Goal: Task Accomplishment & Management: Use online tool/utility

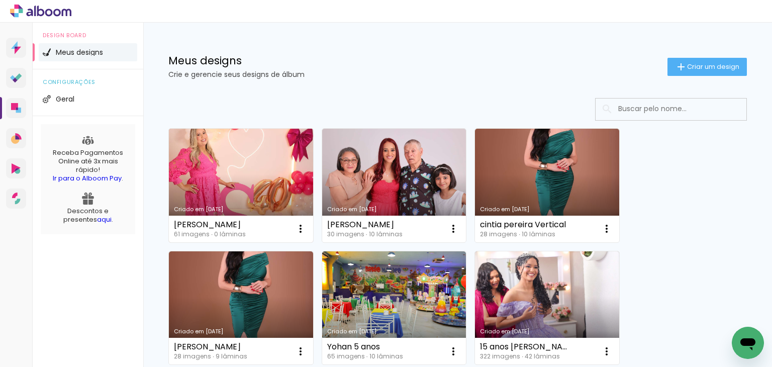
click at [274, 133] on link "Criado em 06/10/25" at bounding box center [241, 186] width 144 height 114
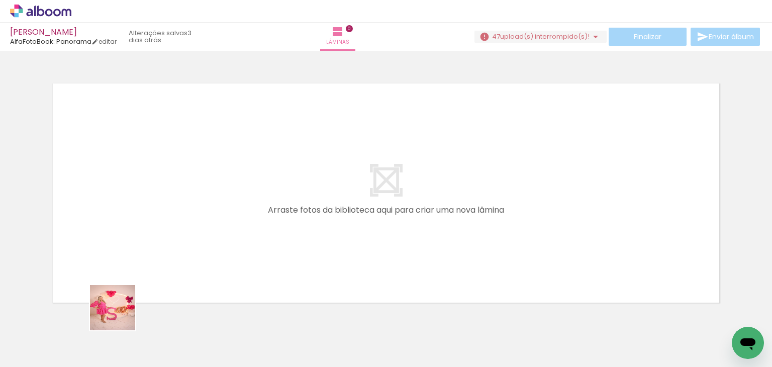
drag, startPoint x: 108, startPoint y: 345, endPoint x: 177, endPoint y: 325, distance: 71.7
click at [162, 210] on quentale-workspace at bounding box center [386, 183] width 772 height 367
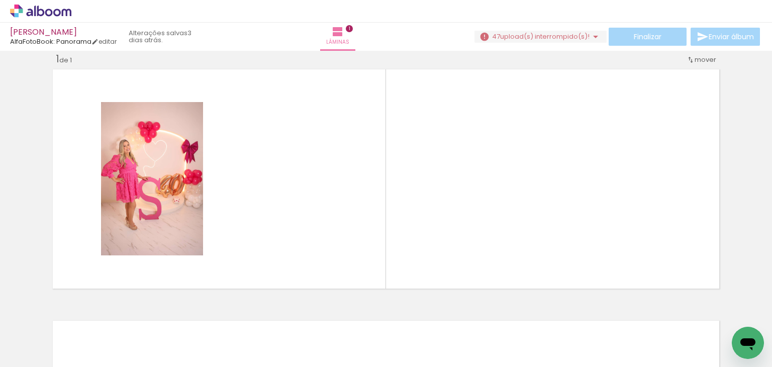
scroll to position [16, 0]
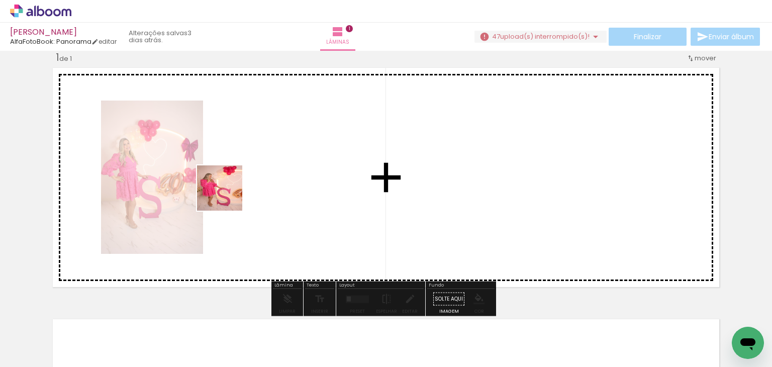
drag, startPoint x: 166, startPoint y: 332, endPoint x: 203, endPoint y: 345, distance: 40.0
click at [255, 171] on quentale-workspace at bounding box center [386, 183] width 772 height 367
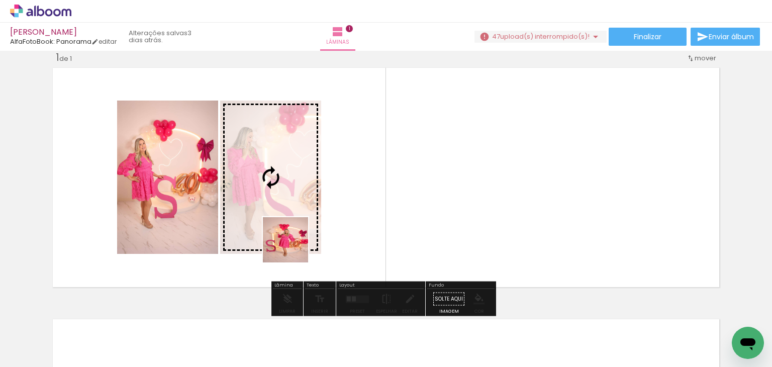
drag, startPoint x: 214, startPoint y: 340, endPoint x: 343, endPoint y: 201, distance: 189.5
click at [343, 201] on quentale-workspace at bounding box center [386, 183] width 772 height 367
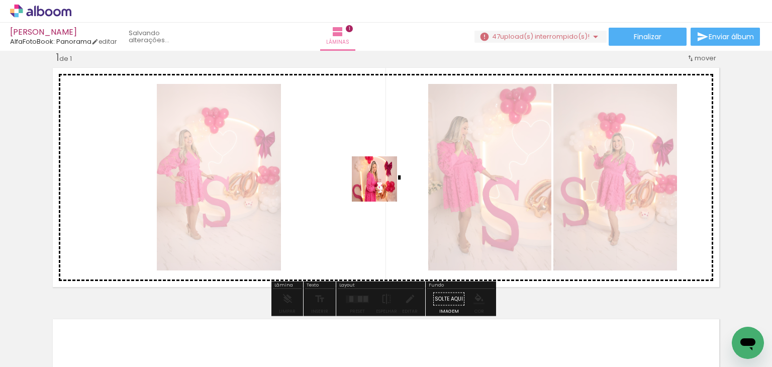
drag, startPoint x: 290, startPoint y: 329, endPoint x: 345, endPoint y: 305, distance: 59.8
click at [383, 185] on quentale-workspace at bounding box center [386, 183] width 772 height 367
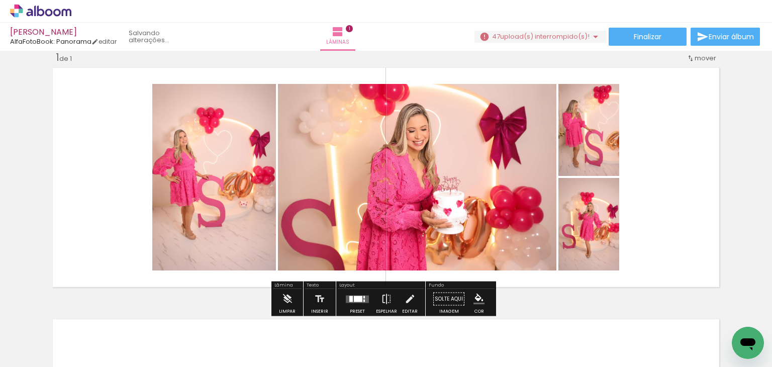
drag, startPoint x: 337, startPoint y: 326, endPoint x: 445, endPoint y: 265, distance: 123.9
click at [443, 158] on quentale-workspace at bounding box center [386, 183] width 772 height 367
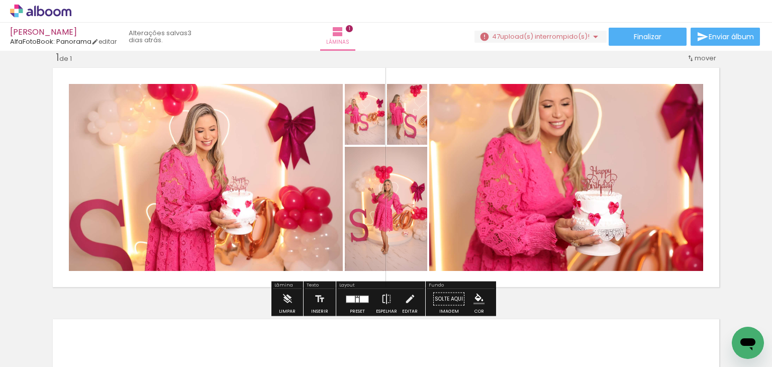
click at [362, 298] on div at bounding box center [364, 298] width 9 height 7
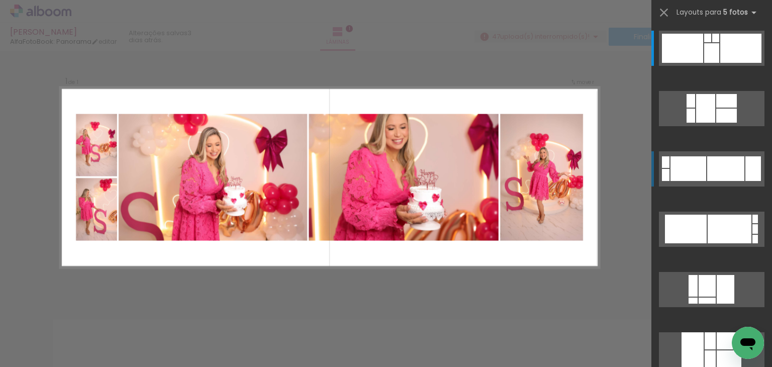
click at [693, 175] on div at bounding box center [688, 168] width 36 height 25
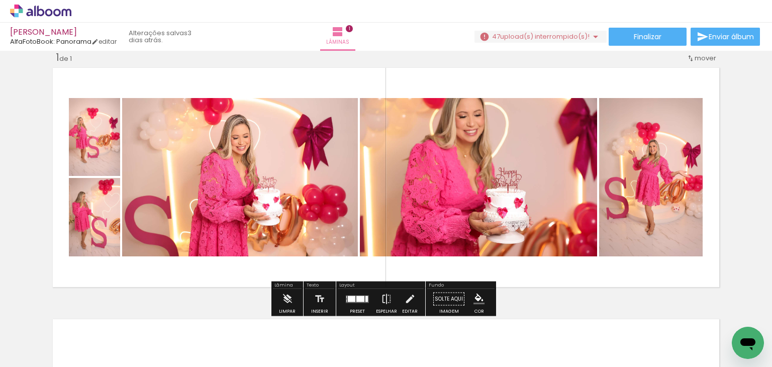
click at [358, 301] on div at bounding box center [360, 298] width 8 height 6
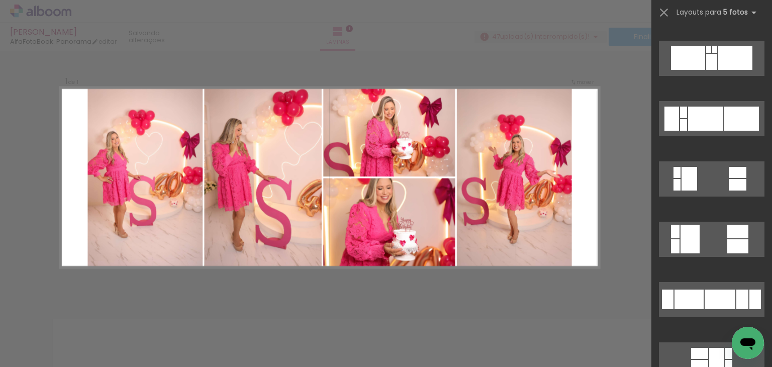
scroll to position [623, 0]
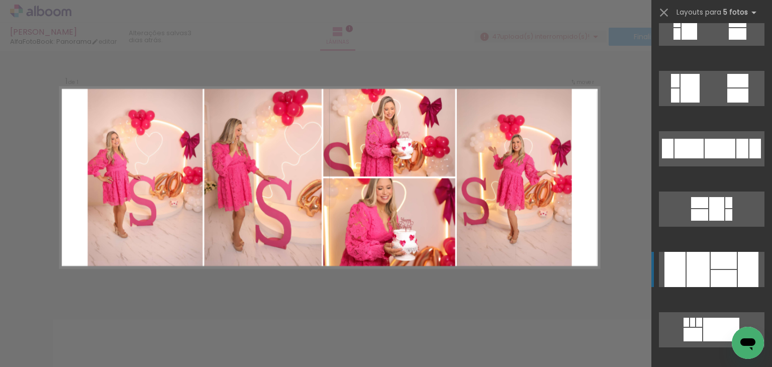
click at [719, 254] on div at bounding box center [723, 260] width 26 height 17
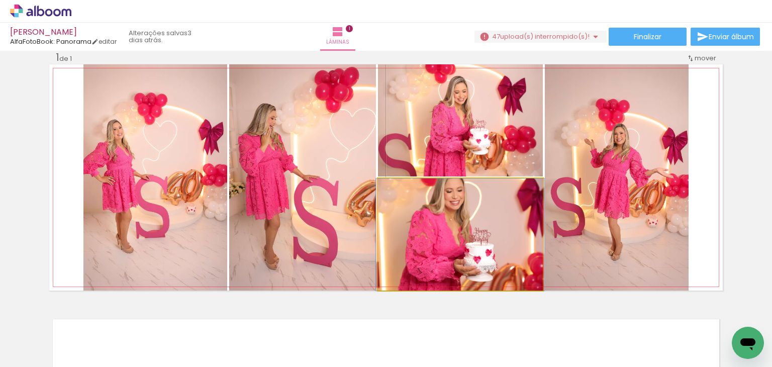
click at [481, 235] on quentale-photo at bounding box center [460, 234] width 165 height 112
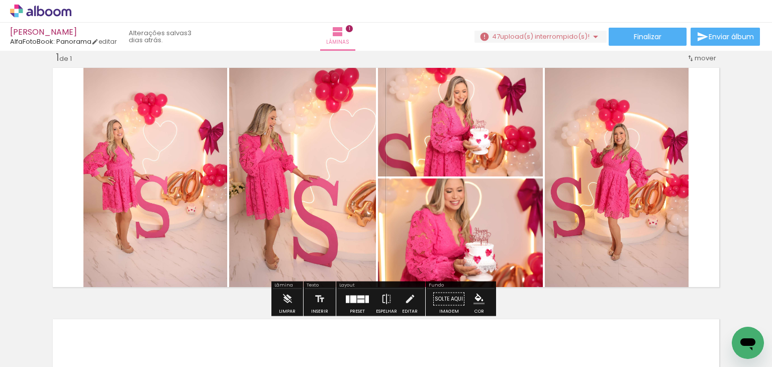
click at [481, 235] on quentale-photo at bounding box center [460, 234] width 165 height 112
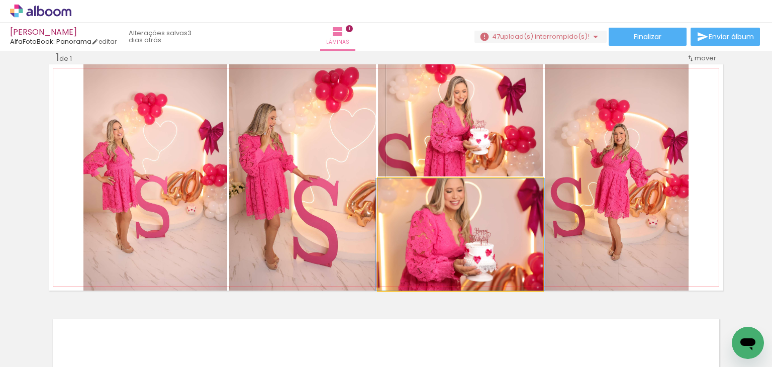
click at [481, 235] on quentale-photo at bounding box center [460, 234] width 165 height 112
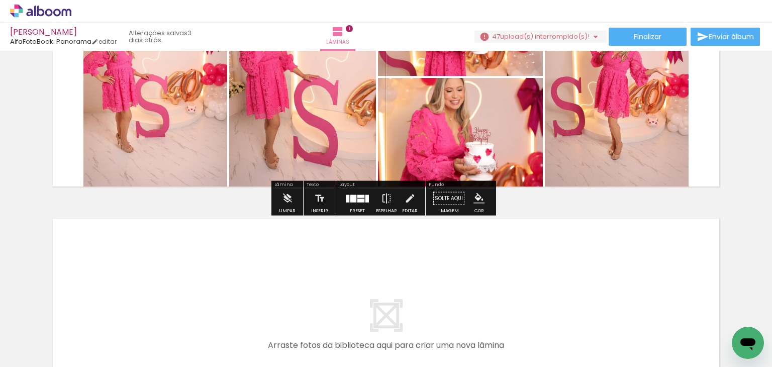
scroll to position [267, 0]
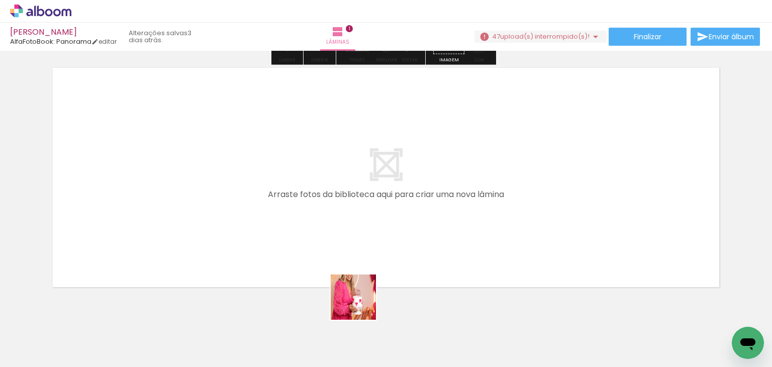
drag, startPoint x: 374, startPoint y: 320, endPoint x: 432, endPoint y: 338, distance: 60.1
click at [303, 242] on quentale-workspace at bounding box center [386, 183] width 772 height 367
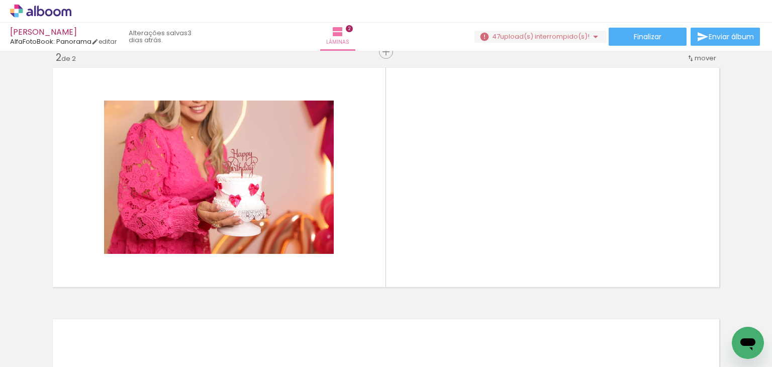
drag, startPoint x: 449, startPoint y: 326, endPoint x: 505, endPoint y: 336, distance: 57.2
click at [397, 224] on quentale-workspace at bounding box center [386, 183] width 772 height 367
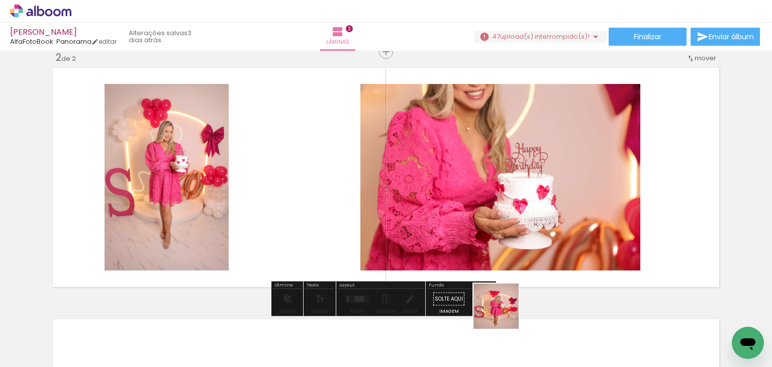
drag, startPoint x: 503, startPoint y: 313, endPoint x: 576, endPoint y: 349, distance: 80.7
click at [491, 232] on quentale-workspace at bounding box center [386, 183] width 772 height 367
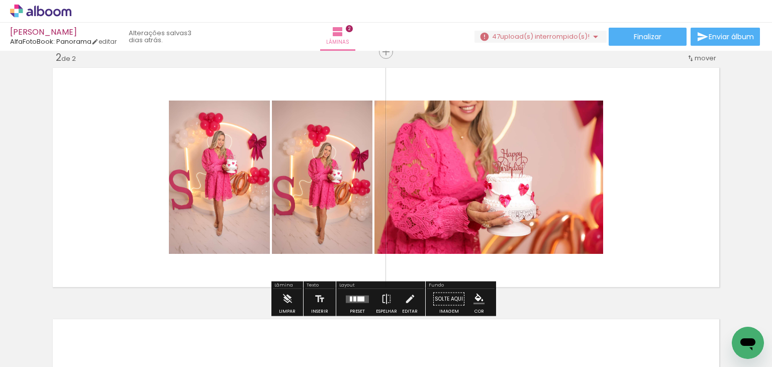
drag, startPoint x: 571, startPoint y: 342, endPoint x: 466, endPoint y: 290, distance: 116.8
click at [463, 290] on quentale-workspace at bounding box center [386, 183] width 772 height 367
click at [364, 301] on quentale-layouter at bounding box center [357, 299] width 23 height 8
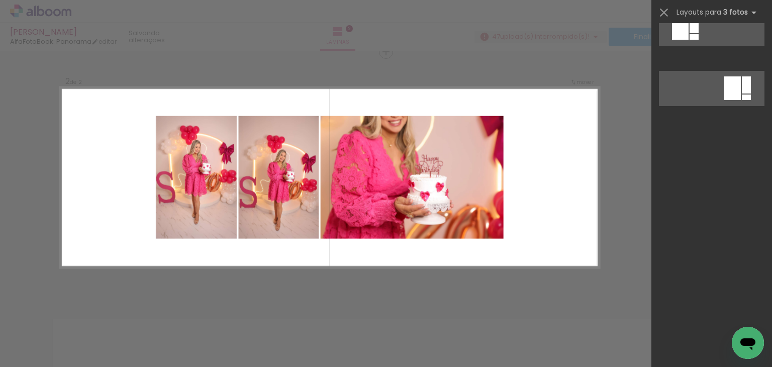
scroll to position [0, 0]
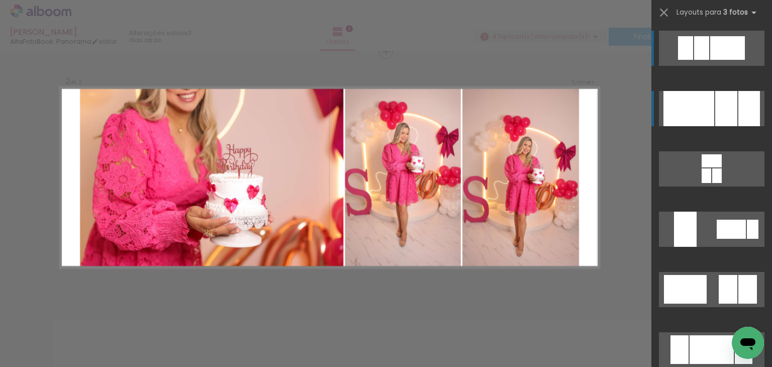
click at [729, 107] on div at bounding box center [726, 108] width 22 height 35
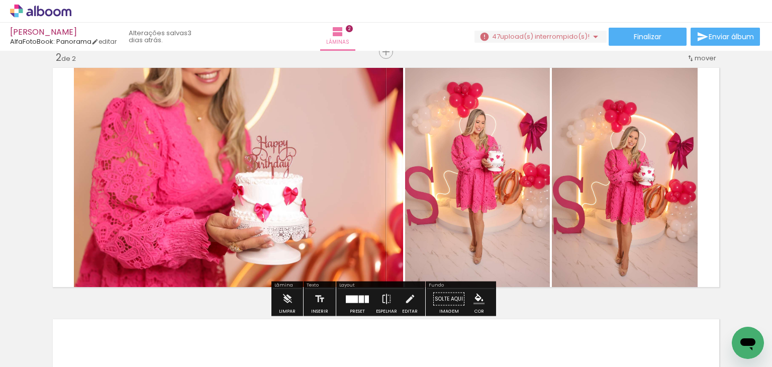
drag, startPoint x: 188, startPoint y: 343, endPoint x: 60, endPoint y: 390, distance: 137.0
click at [60, 366] on html "link( href="../../bower_components/polymer/polymer.html" rel="import" ) picture…" at bounding box center [386, 183] width 772 height 367
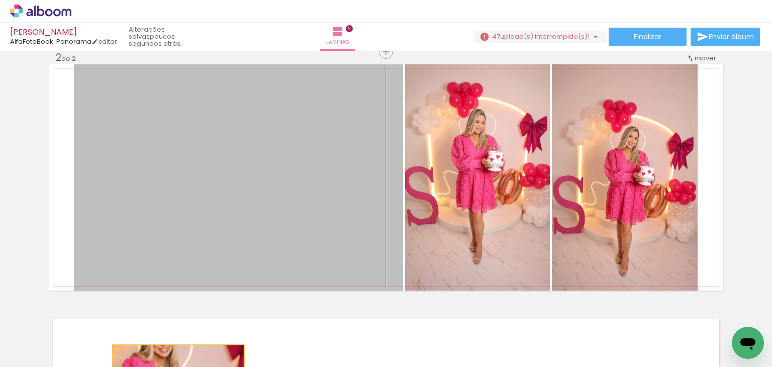
drag, startPoint x: 265, startPoint y: 234, endPoint x: 168, endPoint y: 390, distance: 183.4
click at [168, 366] on html "link( href="../../bower_components/polymer/polymer.html" rel="import" ) picture…" at bounding box center [386, 183] width 772 height 367
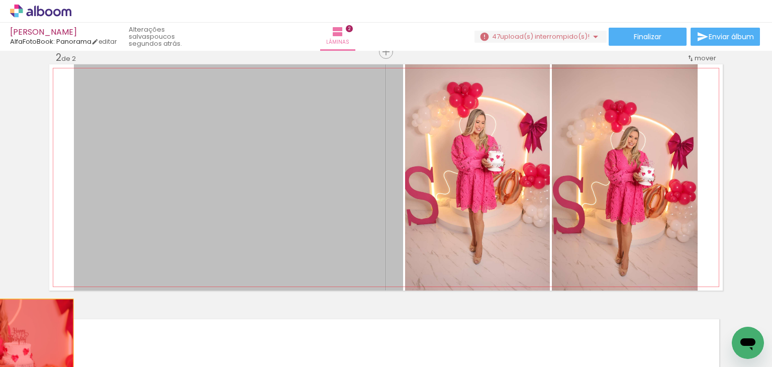
drag, startPoint x: 267, startPoint y: 204, endPoint x: 4, endPoint y: 344, distance: 298.0
click at [4, 344] on quentale-workspace at bounding box center [386, 183] width 772 height 367
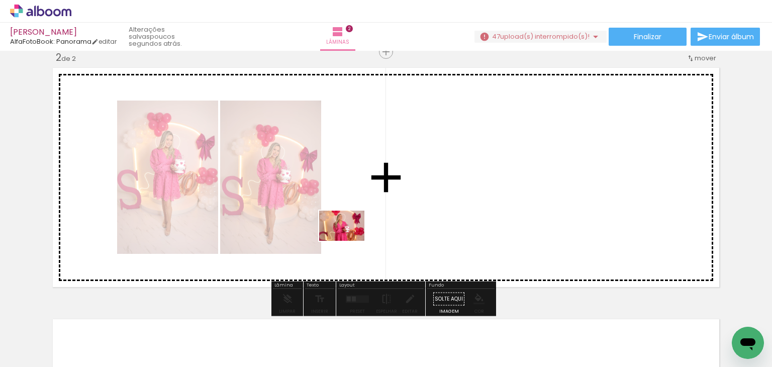
drag, startPoint x: 554, startPoint y: 347, endPoint x: 349, endPoint y: 241, distance: 230.5
click at [349, 241] on quentale-workspace at bounding box center [386, 183] width 772 height 367
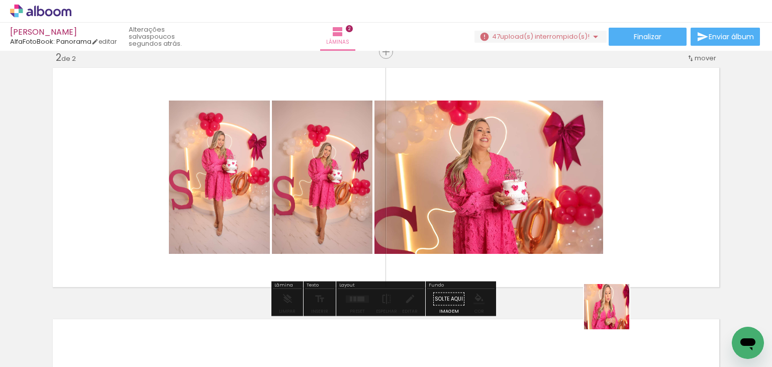
drag, startPoint x: 613, startPoint y: 341, endPoint x: 640, endPoint y: 324, distance: 31.8
click at [619, 218] on quentale-workspace at bounding box center [386, 183] width 772 height 367
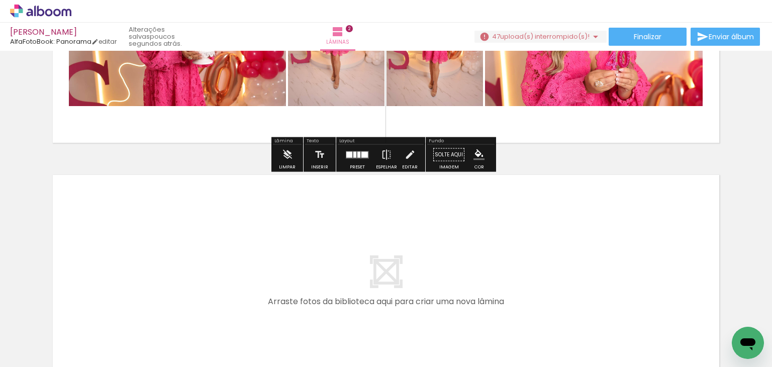
scroll to position [540, 0]
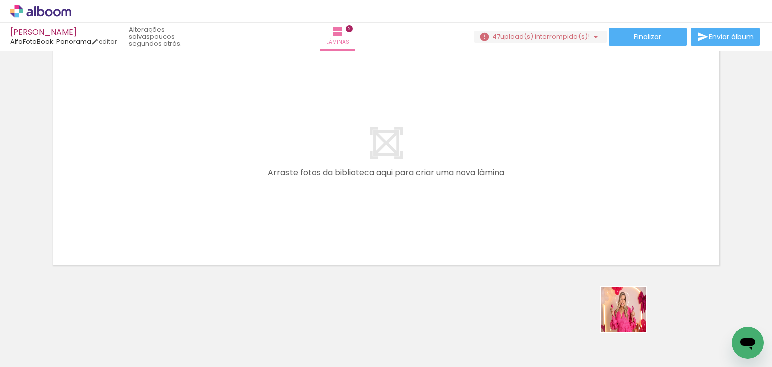
drag, startPoint x: 667, startPoint y: 325, endPoint x: 642, endPoint y: 308, distance: 30.1
click at [349, 256] on quentale-workspace at bounding box center [386, 183] width 772 height 367
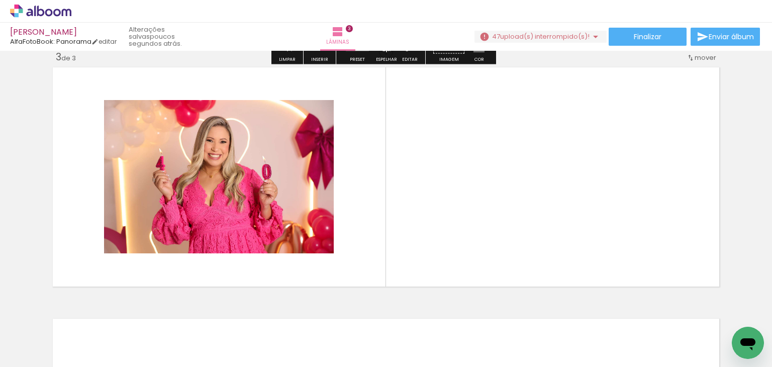
scroll to position [518, 0]
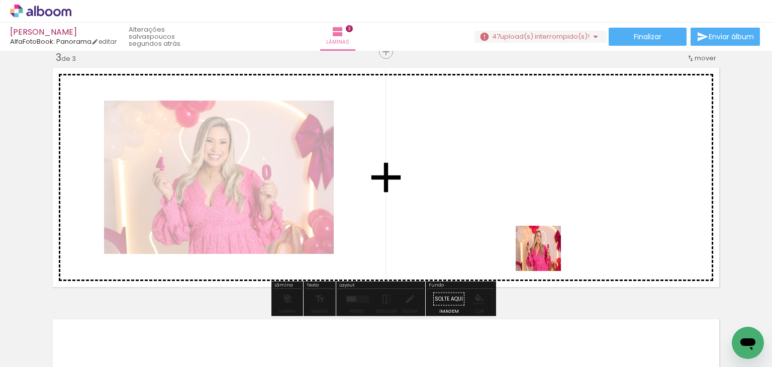
drag, startPoint x: 709, startPoint y: 329, endPoint x: 425, endPoint y: 210, distance: 307.6
click at [425, 210] on quentale-workspace at bounding box center [386, 183] width 772 height 367
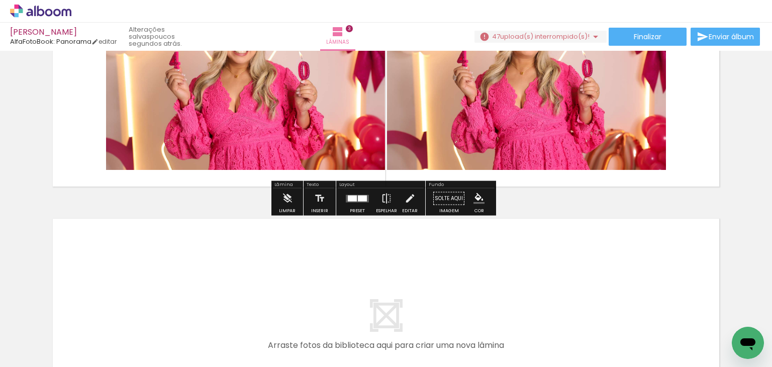
scroll to position [719, 0]
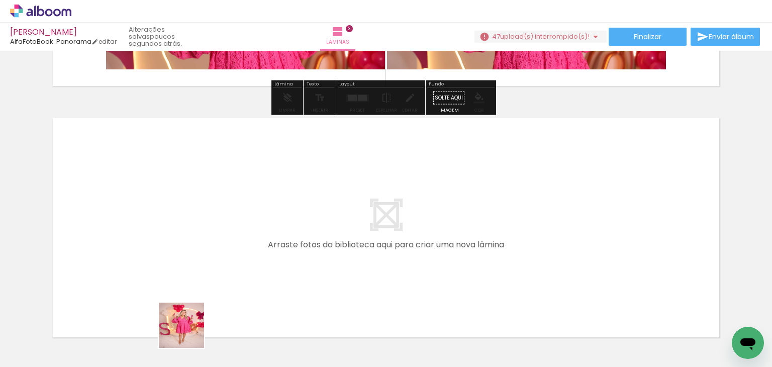
drag, startPoint x: 189, startPoint y: 333, endPoint x: 202, endPoint y: 210, distance: 123.3
click at [202, 210] on quentale-workspace at bounding box center [386, 183] width 772 height 367
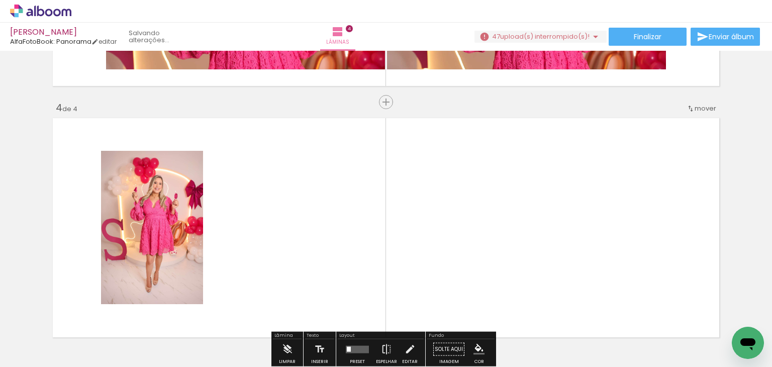
scroll to position [769, 0]
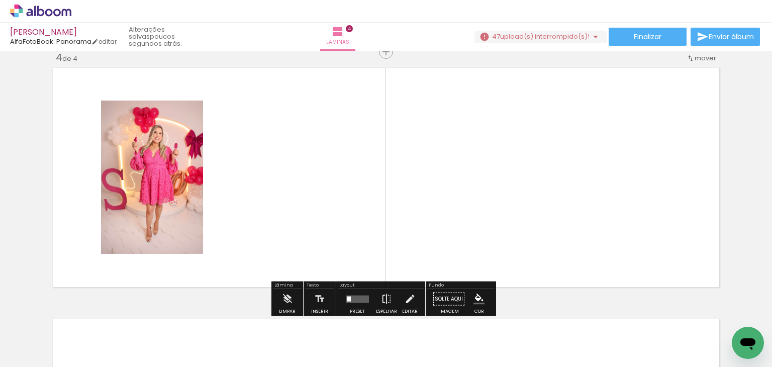
drag, startPoint x: 252, startPoint y: 330, endPoint x: 312, endPoint y: 322, distance: 60.8
click at [267, 180] on quentale-workspace at bounding box center [386, 183] width 772 height 367
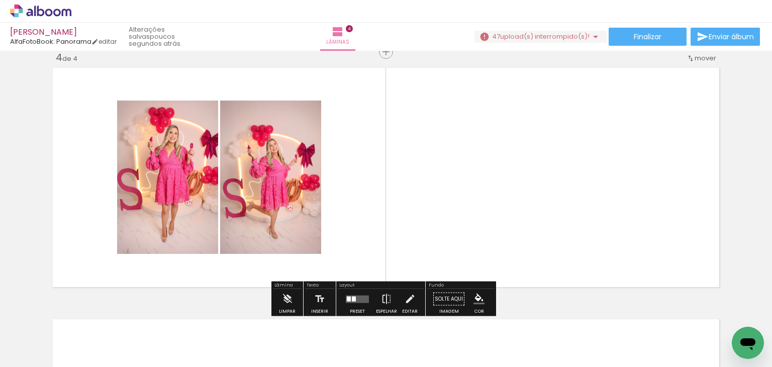
drag, startPoint x: 305, startPoint y: 332, endPoint x: 378, endPoint y: 326, distance: 73.1
click at [328, 178] on quentale-workspace at bounding box center [386, 183] width 772 height 367
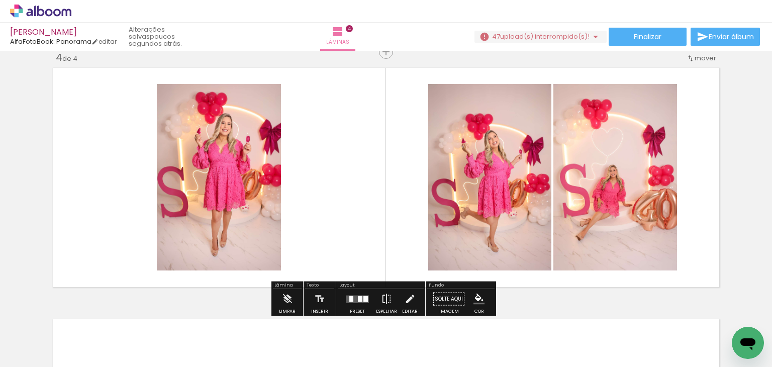
drag, startPoint x: 369, startPoint y: 275, endPoint x: 412, endPoint y: 178, distance: 105.7
click at [412, 178] on quentale-workspace at bounding box center [386, 183] width 772 height 367
drag, startPoint x: 364, startPoint y: 319, endPoint x: 352, endPoint y: 181, distance: 138.2
click at [344, 146] on quentale-workspace at bounding box center [386, 183] width 772 height 367
click at [356, 192] on quentale-layouter at bounding box center [385, 177] width 673 height 226
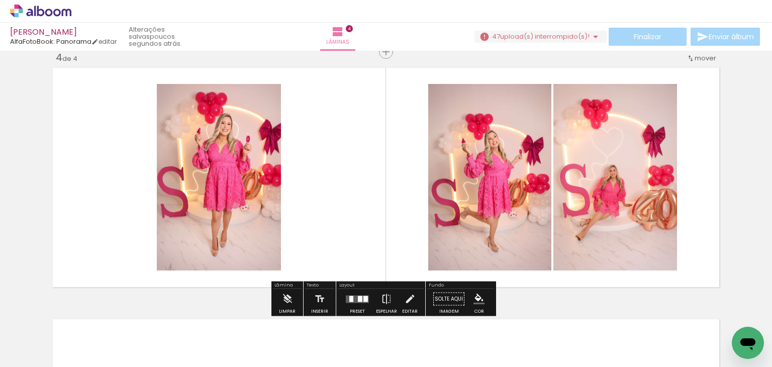
click at [374, 246] on quentale-layouter at bounding box center [385, 177] width 673 height 226
click at [545, 215] on quentale-photo at bounding box center [489, 177] width 123 height 186
click at [82, 346] on iron-horizontal-list at bounding box center [72, 335] width 20 height 63
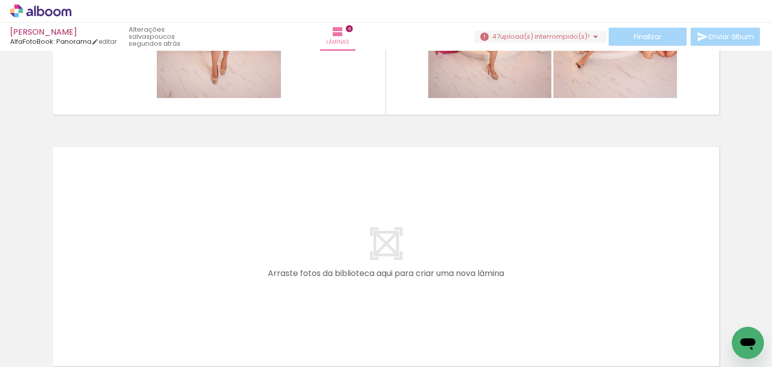
scroll to position [891, 0]
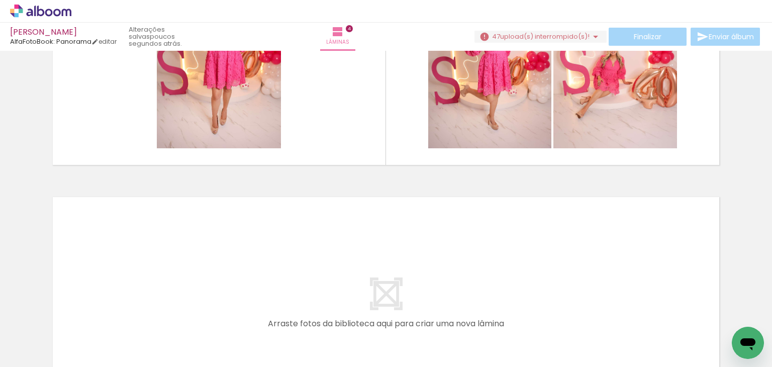
click at [82, 342] on iron-horizontal-list at bounding box center [72, 335] width 20 height 63
click at [440, 340] on quentale-thumb at bounding box center [412, 333] width 56 height 58
click at [415, 342] on div at bounding box center [412, 333] width 50 height 50
drag, startPoint x: 415, startPoint y: 342, endPoint x: 336, endPoint y: 191, distance: 170.6
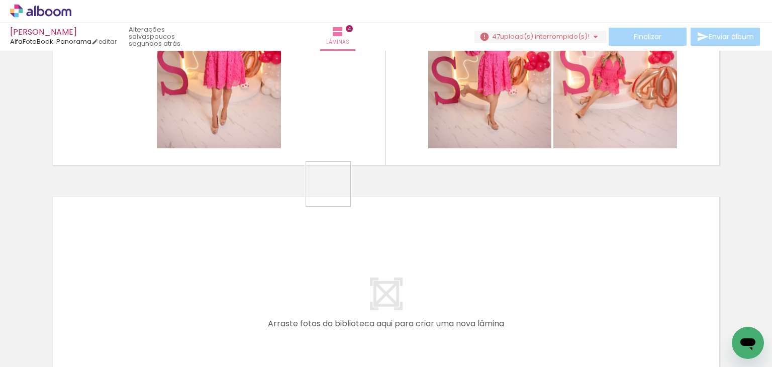
click at [336, 191] on quentale-workspace at bounding box center [386, 183] width 772 height 367
click at [392, 314] on iron-icon at bounding box center [390, 312] width 11 height 11
click at [391, 316] on iron-icon at bounding box center [390, 312] width 11 height 11
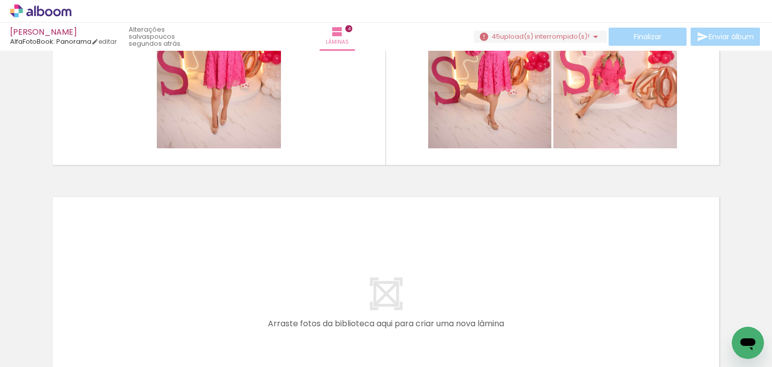
click at [391, 316] on iron-icon at bounding box center [390, 312] width 11 height 11
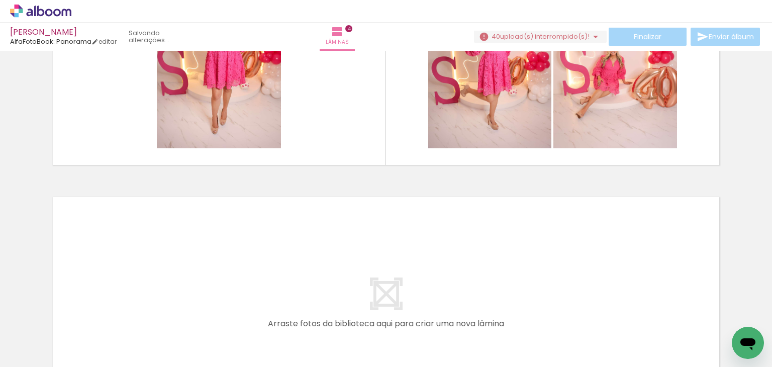
click at [391, 316] on iron-icon at bounding box center [390, 312] width 11 height 11
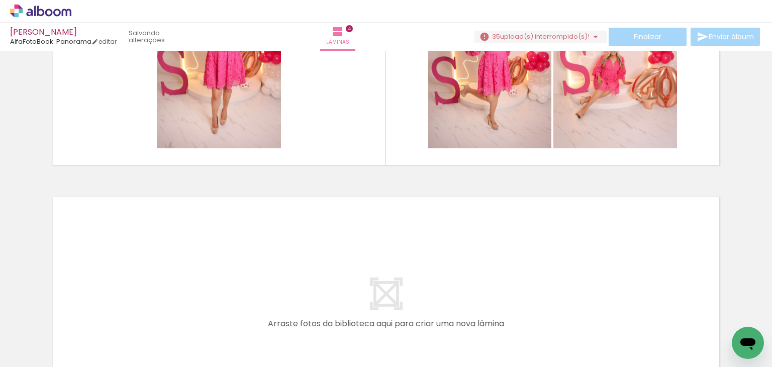
click at [391, 316] on iron-icon at bounding box center [390, 312] width 11 height 11
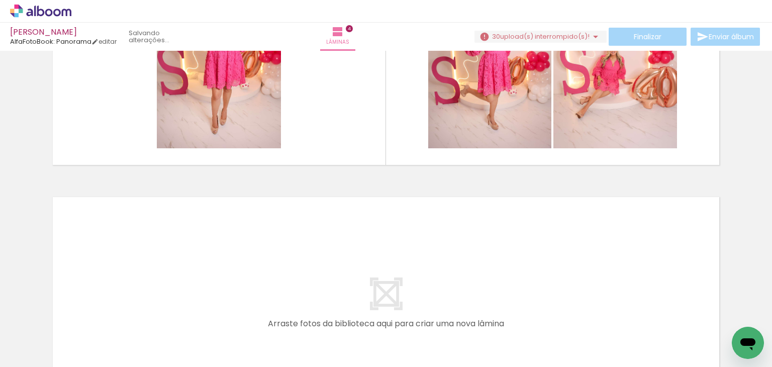
click at [391, 316] on iron-icon at bounding box center [390, 312] width 11 height 11
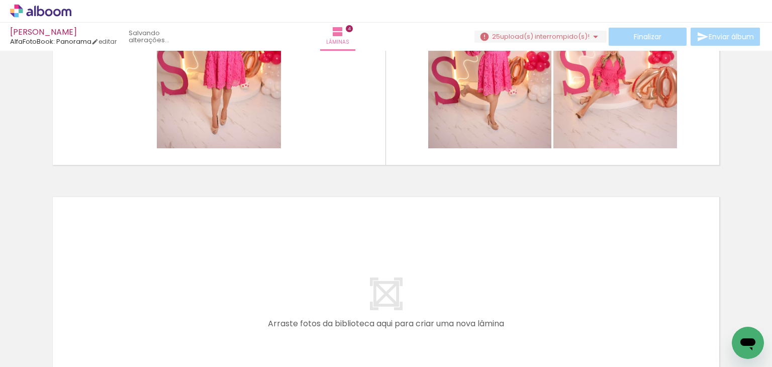
click at [391, 316] on iron-icon at bounding box center [390, 312] width 11 height 11
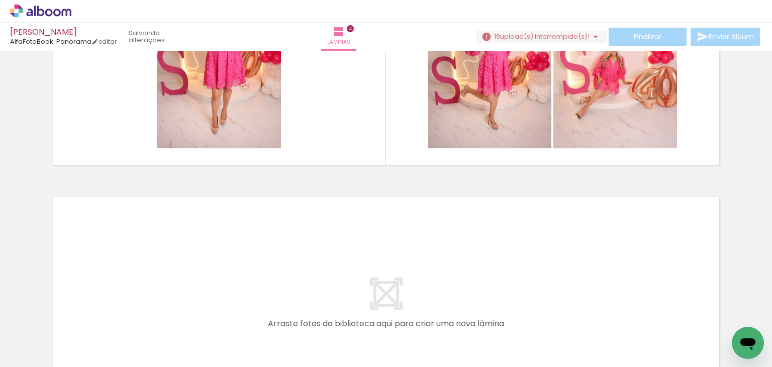
click at [391, 316] on iron-icon at bounding box center [390, 312] width 11 height 11
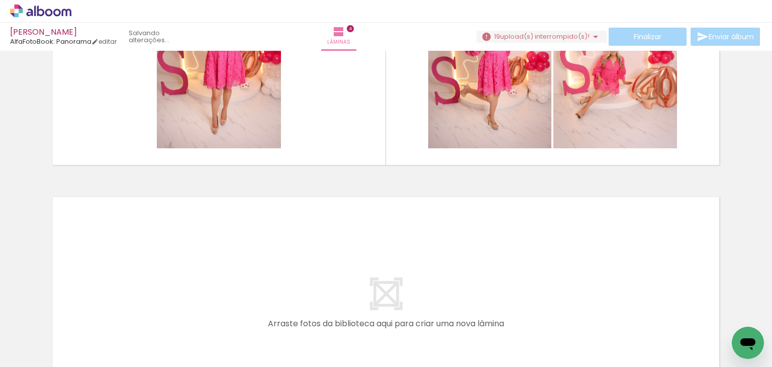
click at [391, 316] on iron-icon at bounding box center [390, 312] width 11 height 11
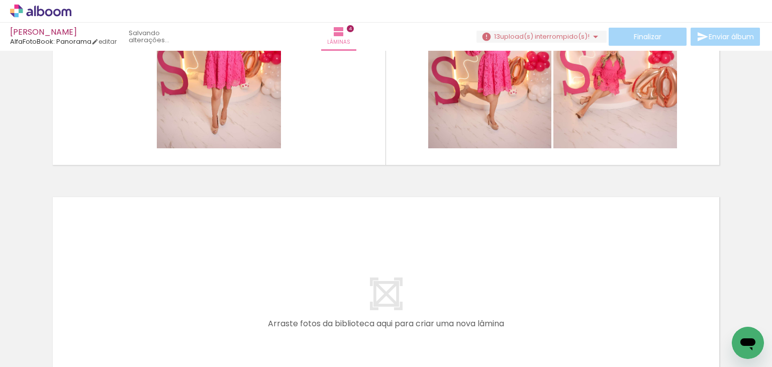
scroll to position [0, 551]
click at [82, 316] on iron-horizontal-list at bounding box center [72, 335] width 20 height 63
click at [426, 314] on iron-icon at bounding box center [427, 312] width 11 height 11
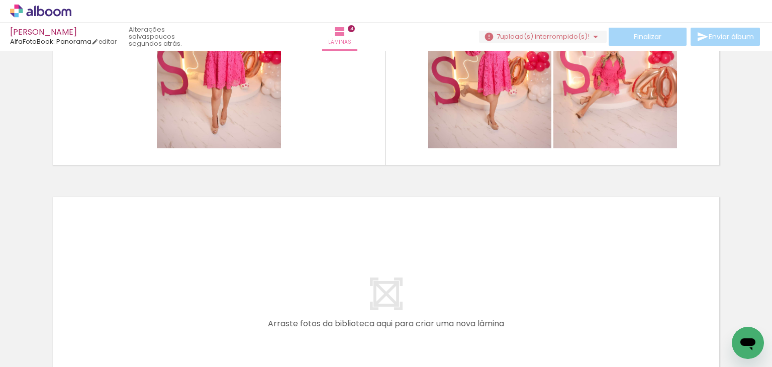
click at [488, 315] on iron-icon at bounding box center [484, 312] width 11 height 11
click at [545, 315] on iron-icon at bounding box center [540, 312] width 11 height 11
click at [601, 314] on iron-icon at bounding box center [596, 312] width 11 height 11
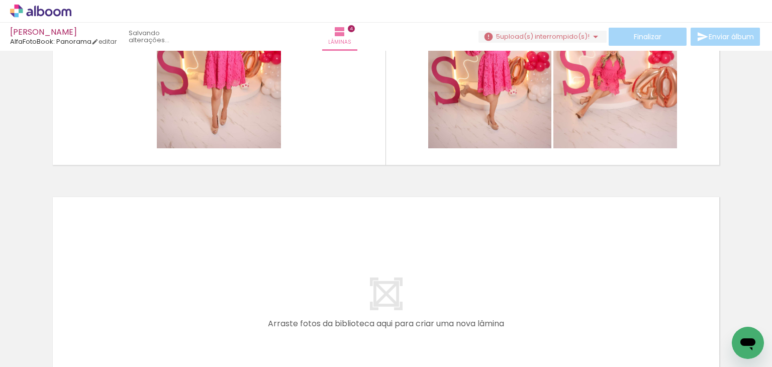
scroll to position [0, 326]
click at [658, 315] on iron-icon at bounding box center [653, 312] width 11 height 11
click at [714, 315] on iron-icon at bounding box center [709, 312] width 11 height 11
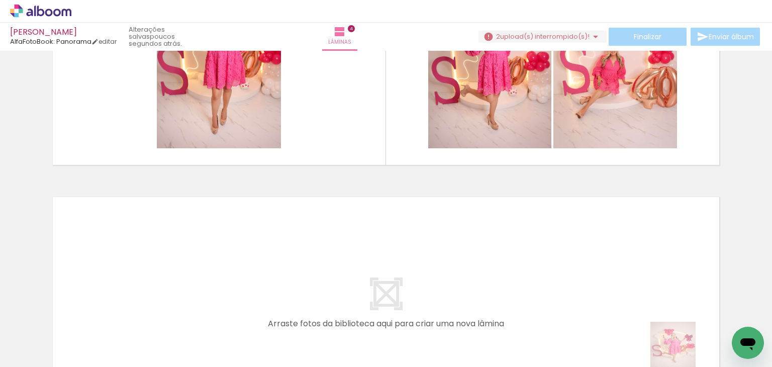
drag, startPoint x: 646, startPoint y: 352, endPoint x: 680, endPoint y: 352, distance: 34.2
click at [0, 0] on slot at bounding box center [0, 0] width 0 height 0
click at [82, 326] on iron-horizontal-list at bounding box center [72, 335] width 20 height 63
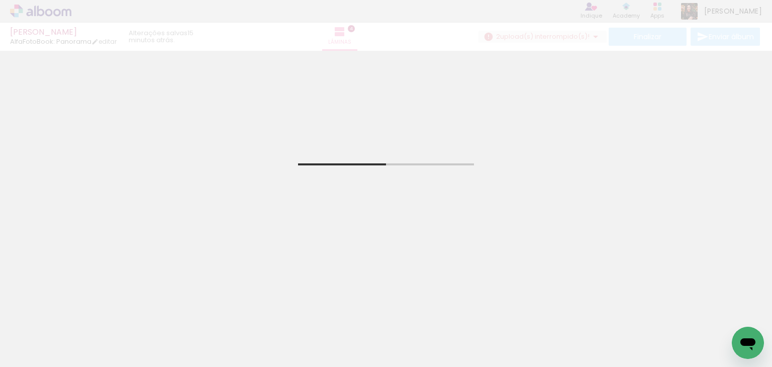
click at [40, 348] on span "Adicionar Fotos" at bounding box center [36, 353] width 30 height 11
click at [0, 0] on input "file" at bounding box center [0, 0] width 0 height 0
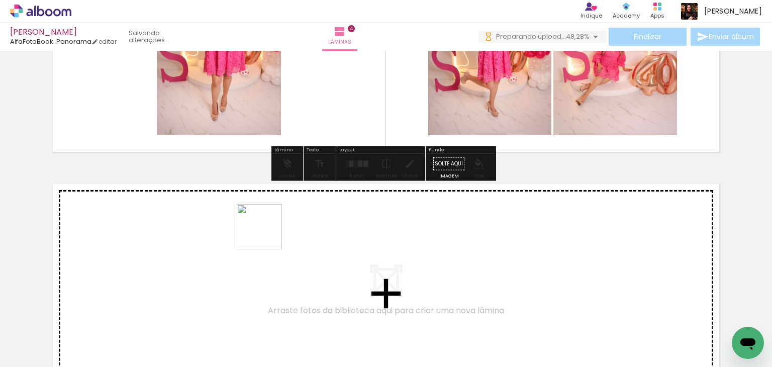
drag, startPoint x: 360, startPoint y: 331, endPoint x: 261, endPoint y: 231, distance: 140.3
click at [261, 231] on quentale-workspace at bounding box center [386, 183] width 772 height 367
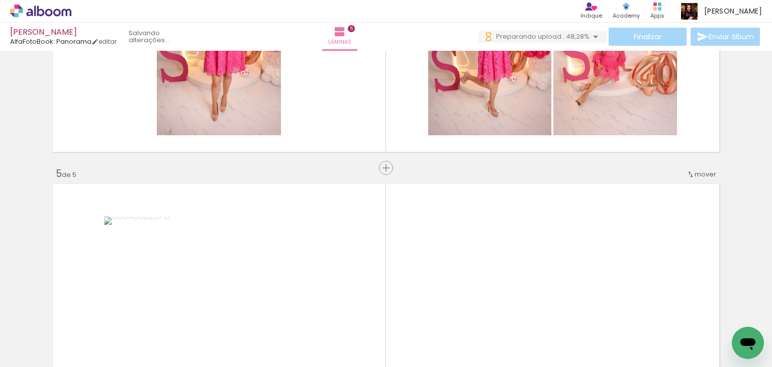
scroll to position [1020, 0]
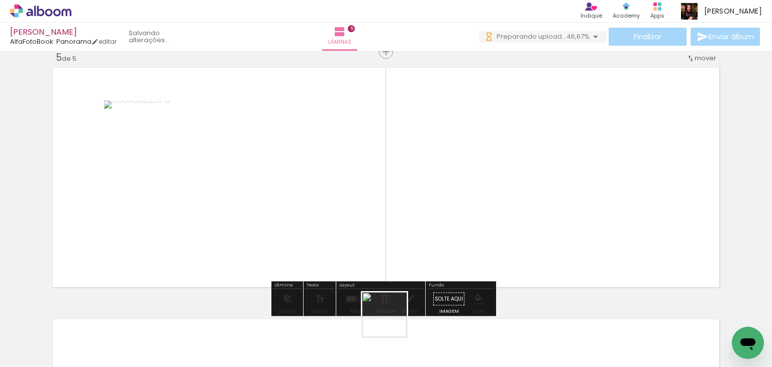
drag, startPoint x: 396, startPoint y: 331, endPoint x: 452, endPoint y: 339, distance: 56.8
click at [360, 262] on quentale-workspace at bounding box center [386, 183] width 772 height 367
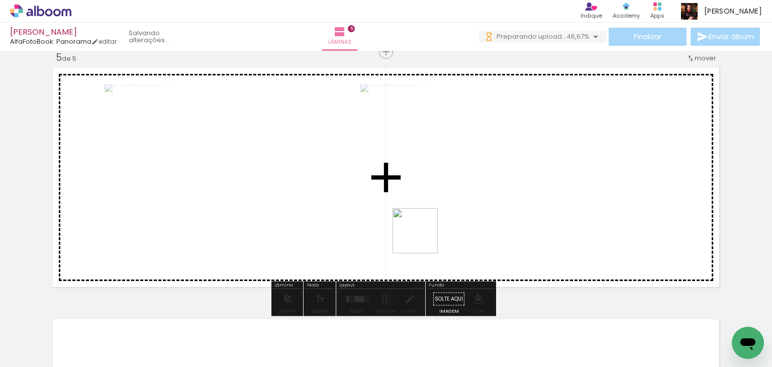
drag, startPoint x: 454, startPoint y: 324, endPoint x: 530, endPoint y: 363, distance: 85.1
click at [422, 236] on quentale-workspace at bounding box center [386, 183] width 772 height 367
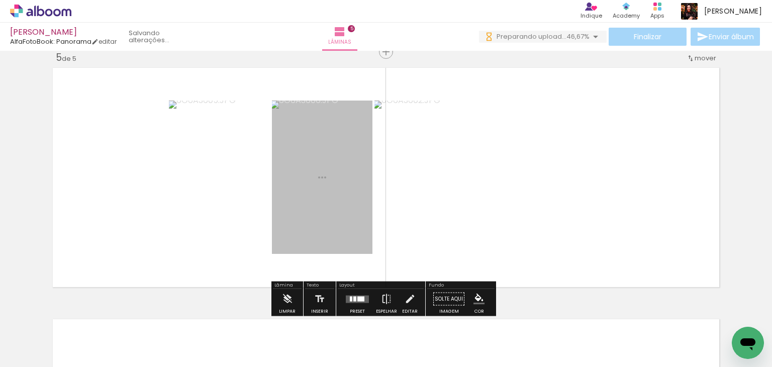
click at [440, 252] on quentale-workspace at bounding box center [386, 183] width 772 height 367
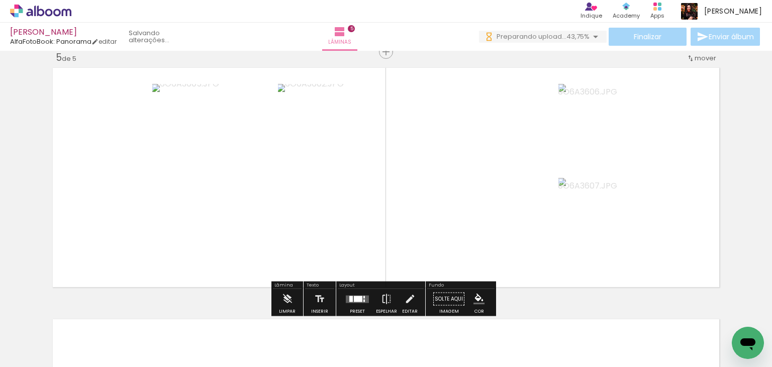
scroll to position [0, 0]
drag, startPoint x: 568, startPoint y: 336, endPoint x: 632, endPoint y: 266, distance: 94.9
click at [617, 242] on quentale-workspace at bounding box center [386, 183] width 772 height 367
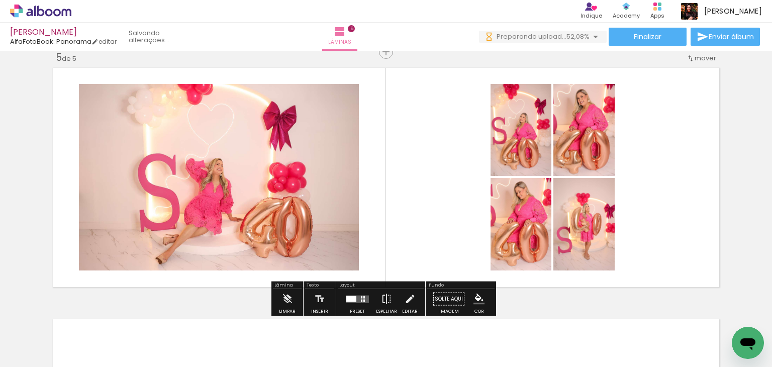
drag, startPoint x: 594, startPoint y: 150, endPoint x: 719, endPoint y: 162, distance: 125.6
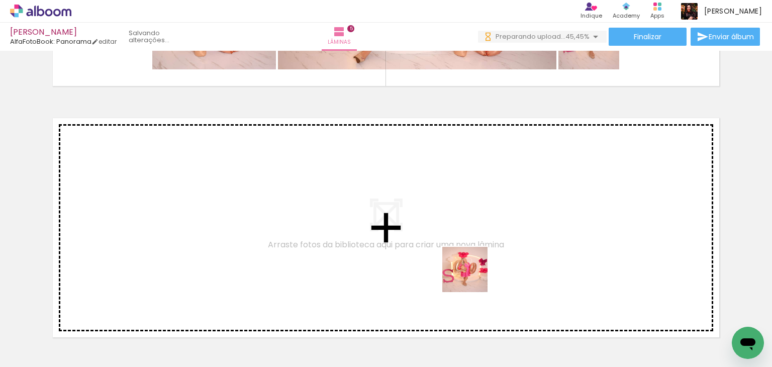
drag, startPoint x: 631, startPoint y: 351, endPoint x: 472, endPoint y: 276, distance: 175.5
click at [472, 276] on quentale-workspace at bounding box center [386, 183] width 772 height 367
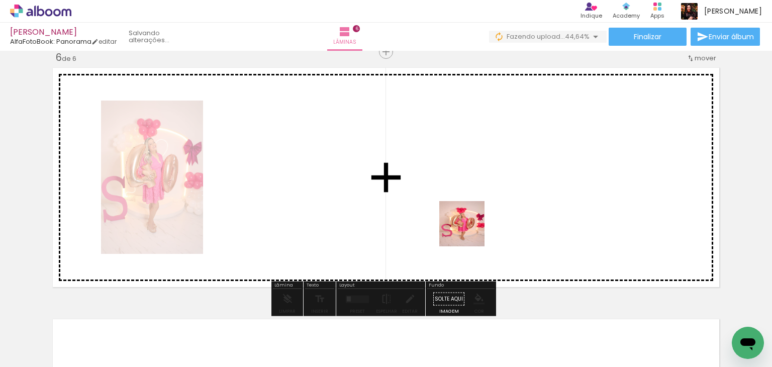
drag, startPoint x: 583, startPoint y: 290, endPoint x: 469, endPoint y: 231, distance: 127.8
click at [469, 231] on quentale-workspace at bounding box center [386, 183] width 772 height 367
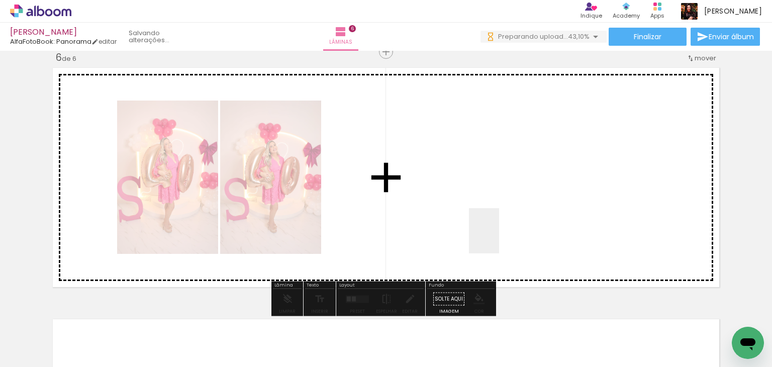
drag, startPoint x: 499, startPoint y: 238, endPoint x: 513, endPoint y: 360, distance: 122.9
click at [499, 238] on quentale-workspace at bounding box center [386, 183] width 772 height 367
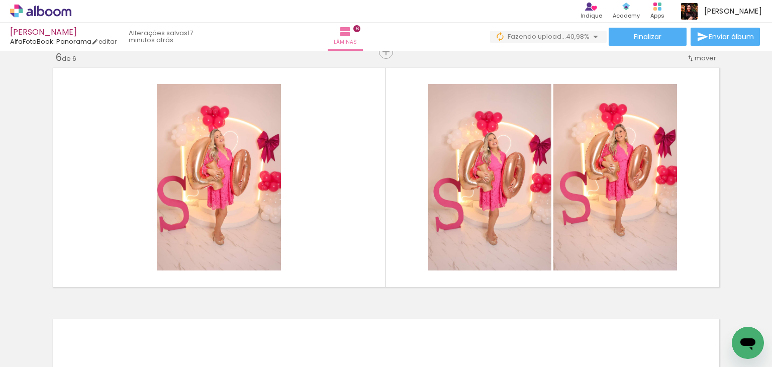
drag, startPoint x: 344, startPoint y: 344, endPoint x: 394, endPoint y: 328, distance: 52.9
click at [351, 220] on quentale-workspace at bounding box center [386, 183] width 772 height 367
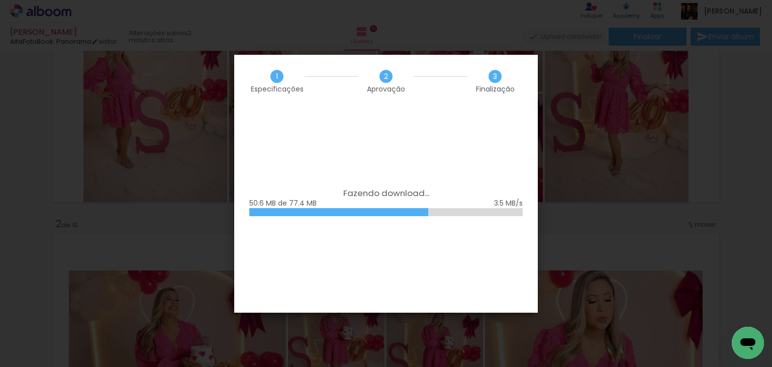
scroll to position [0, 2745]
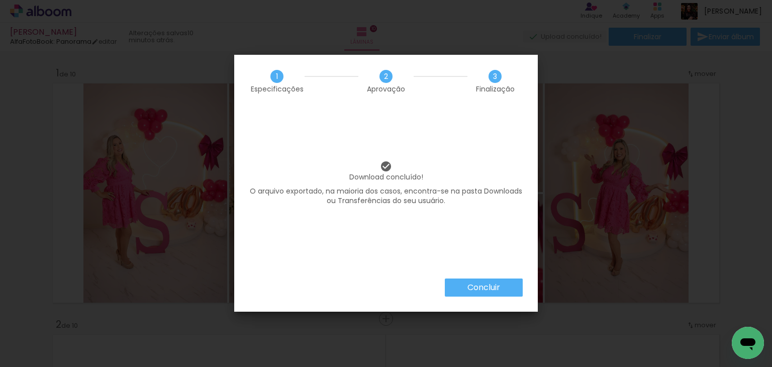
scroll to position [0, 2745]
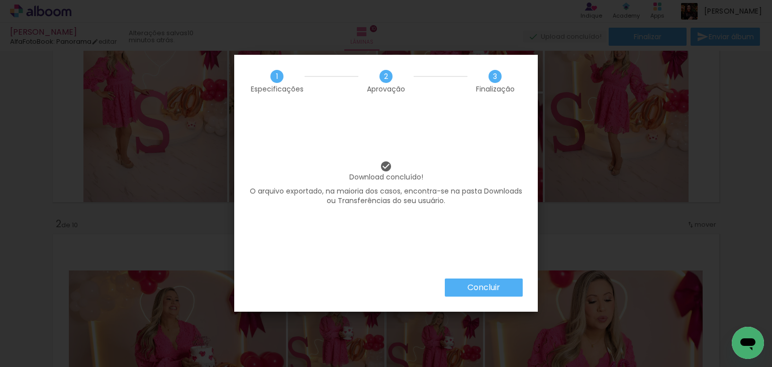
scroll to position [0, 2745]
click at [500, 288] on paper-button "Concluir" at bounding box center [484, 287] width 78 height 18
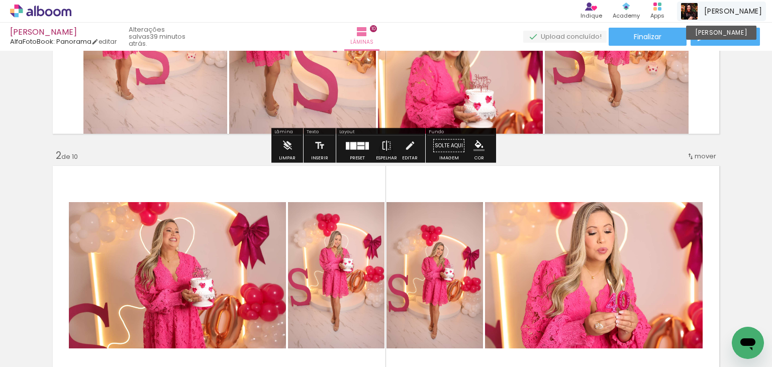
scroll to position [301, 0]
